Goal: Task Accomplishment & Management: Manage account settings

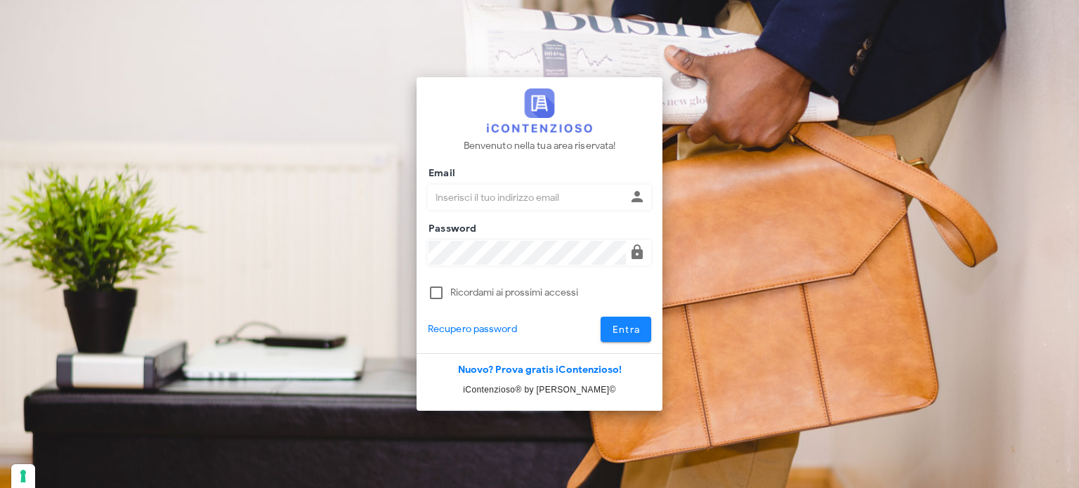
type input "[EMAIL_ADDRESS][DOMAIN_NAME]"
click at [618, 328] on span "Entra" at bounding box center [626, 330] width 29 height 12
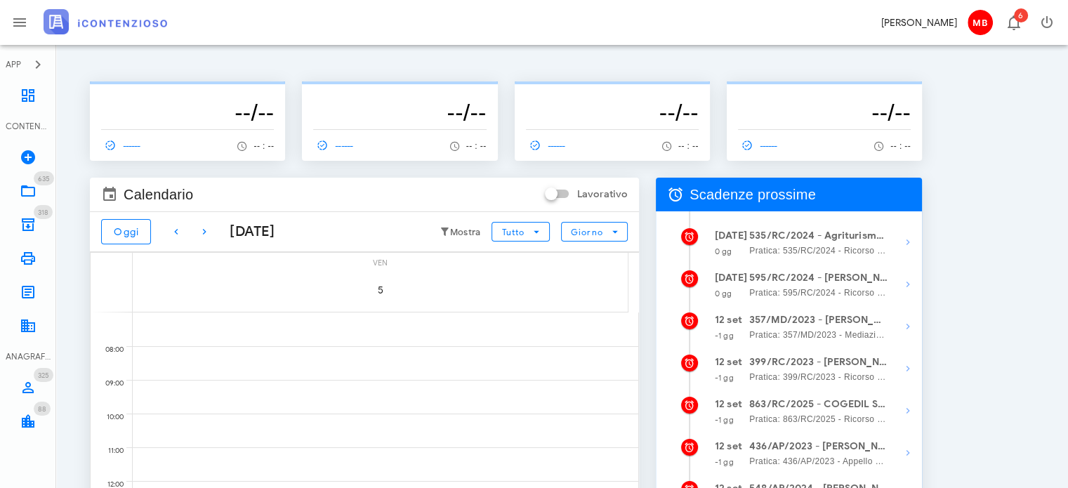
scroll to position [70, 0]
click at [905, 237] on icon "button" at bounding box center [908, 242] width 17 height 17
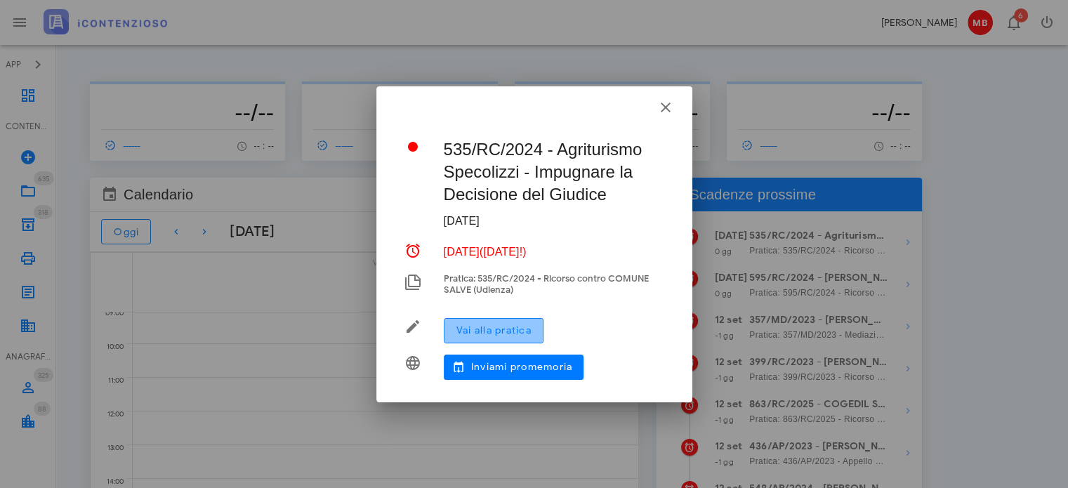
click at [532, 331] on span "Vai alla pratica" at bounding box center [494, 330] width 76 height 12
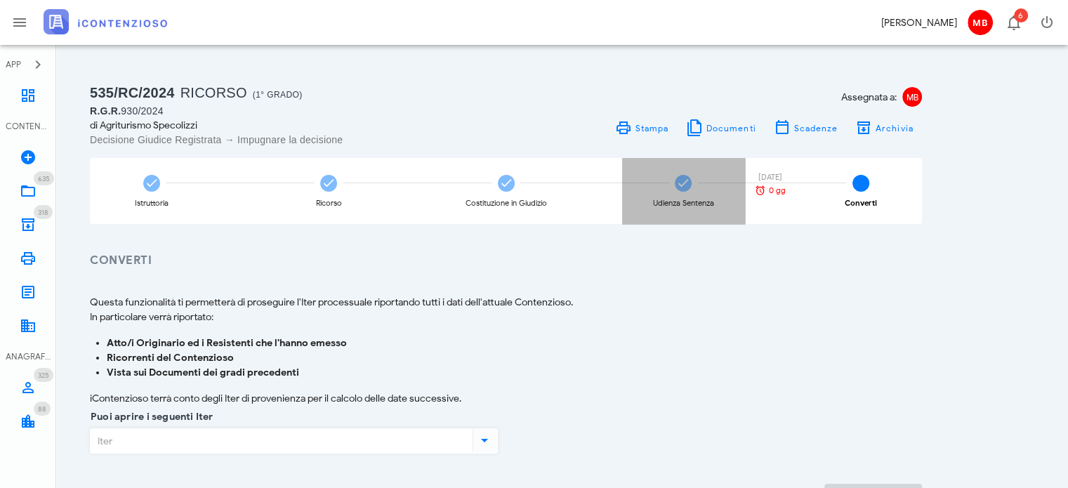
click at [689, 196] on div "Udienza Sentenza 11/09/2025 0 gg" at bounding box center [683, 191] width 123 height 66
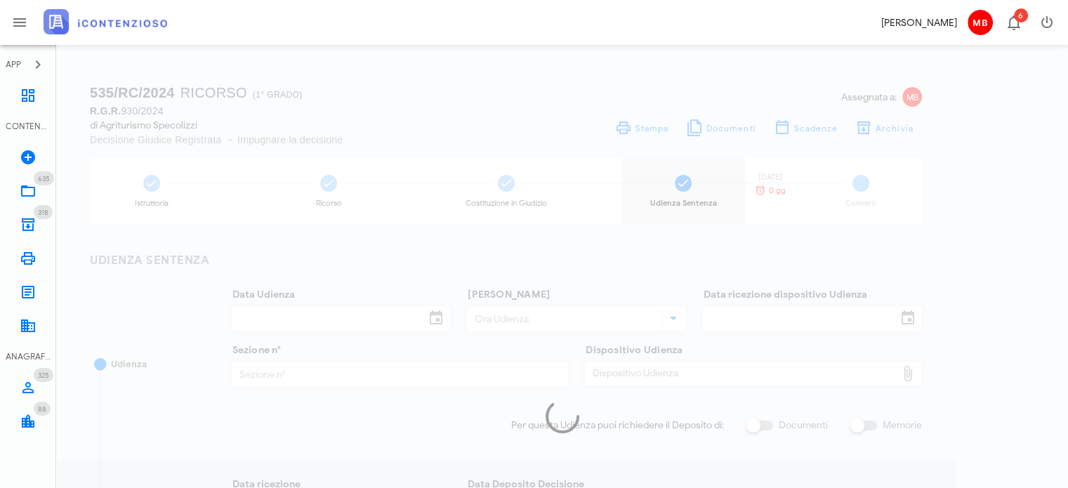
type input "15/11/2024"
type input "12:00"
type input "10/10/2024"
type input "4"
checkbox input "true"
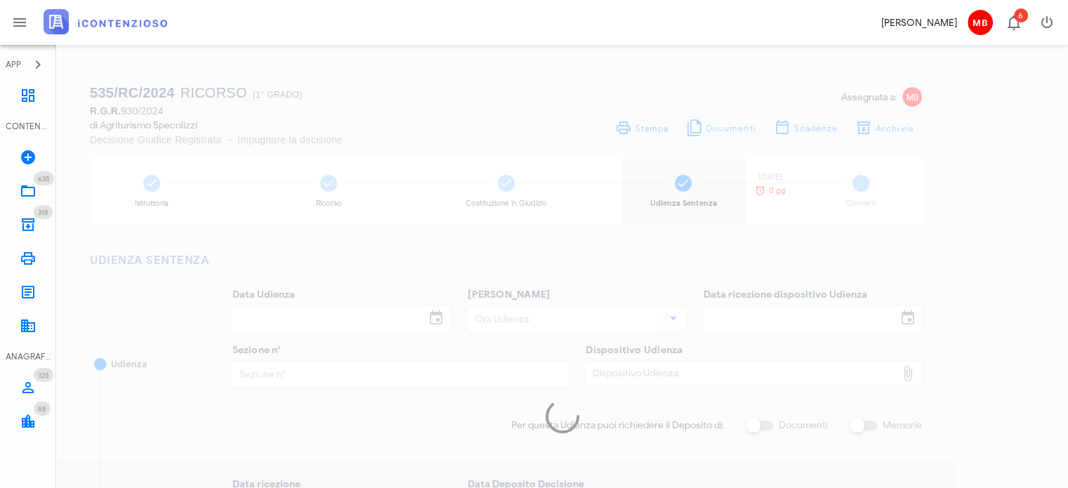
type input "11/02/2025"
type input "287"
type input "2025"
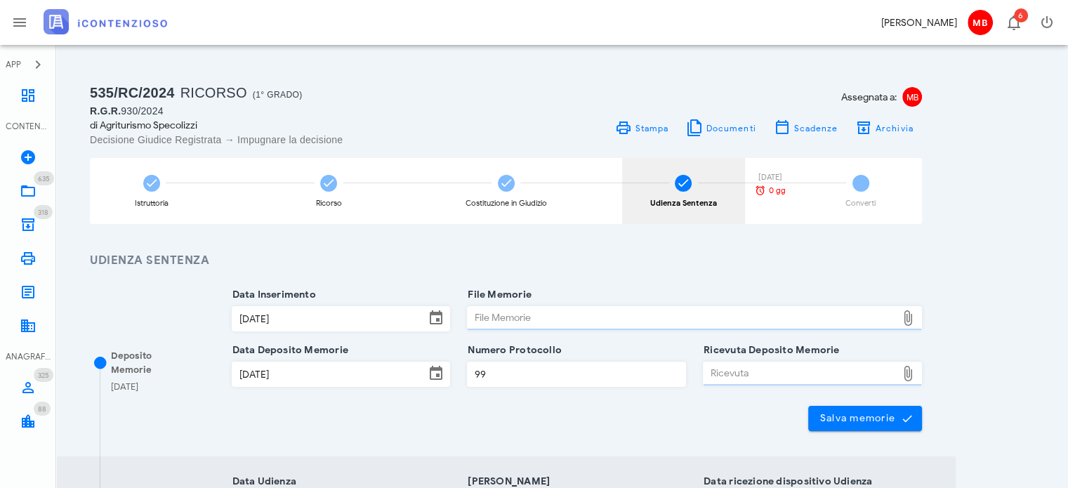
type input "Sentenza"
type input "Sfavorevole"
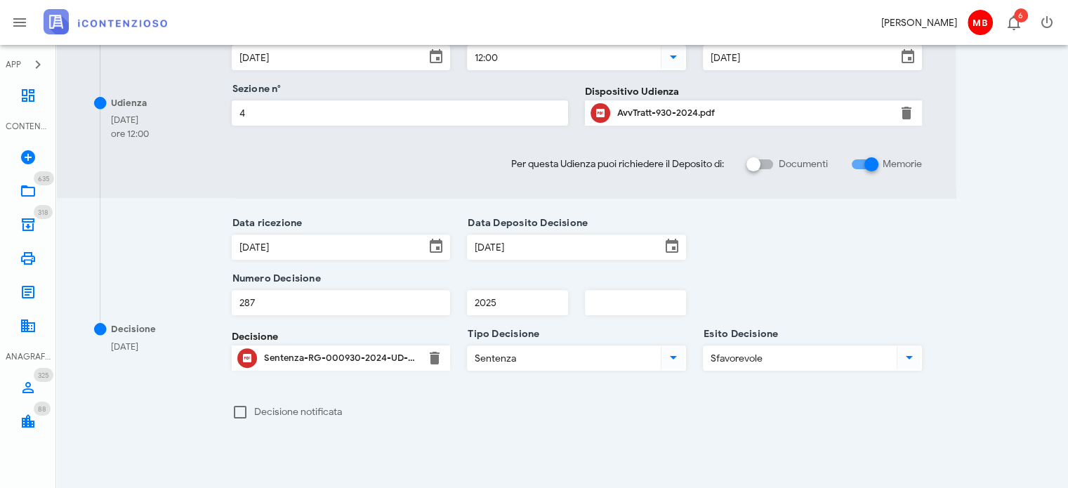
scroll to position [564, 0]
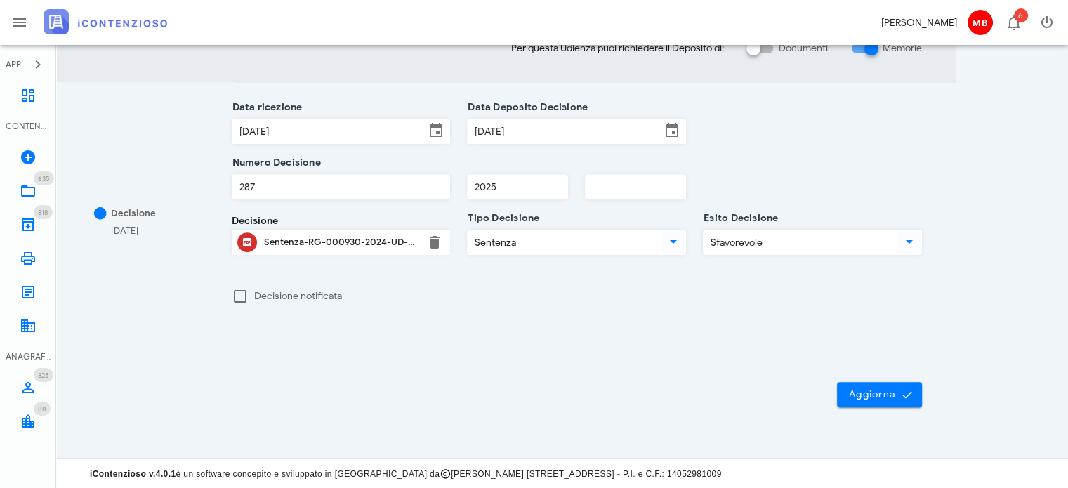
click at [348, 235] on div "Sentenza-RG-000930-2024-UD-15112024-2.pdf" at bounding box center [341, 242] width 155 height 22
